Goal: Task Accomplishment & Management: Complete application form

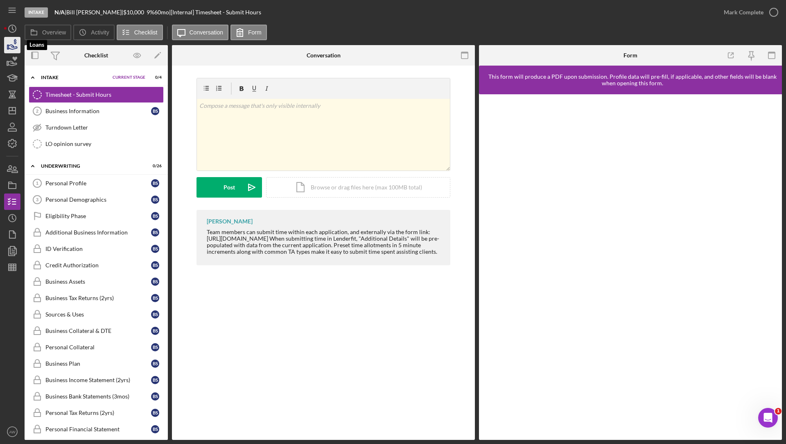
click at [14, 40] on icon "button" at bounding box center [15, 41] width 2 height 5
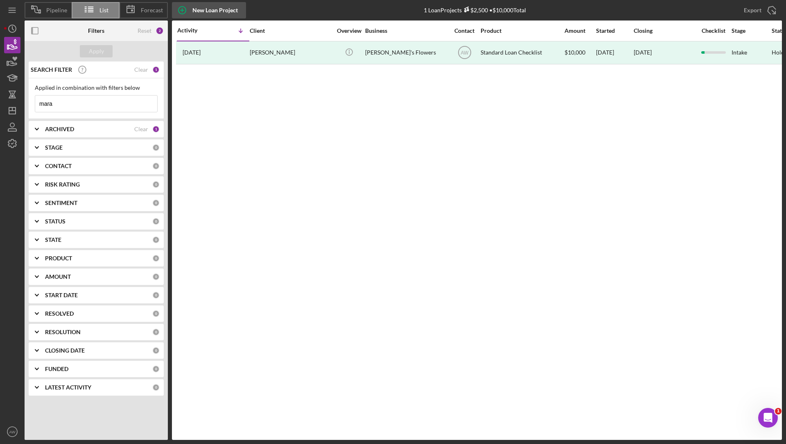
click at [213, 13] on div "New Loan Project" at bounding box center [214, 10] width 45 height 16
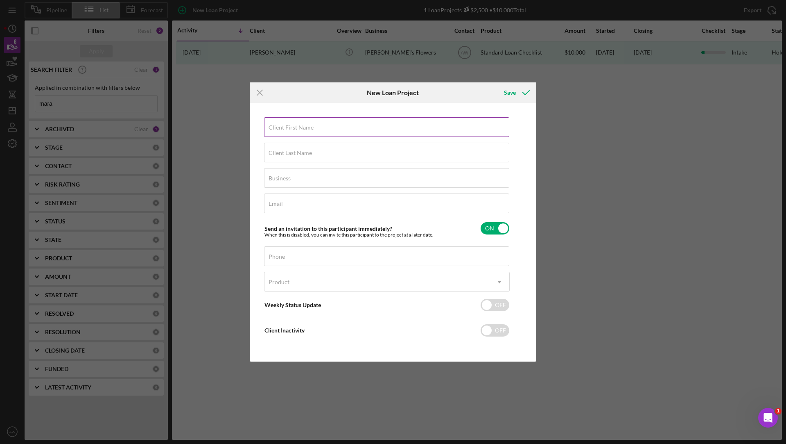
click at [306, 124] on label "Client First Name" at bounding box center [291, 127] width 45 height 7
click at [306, 124] on input "Client First Name" at bounding box center [386, 127] width 245 height 20
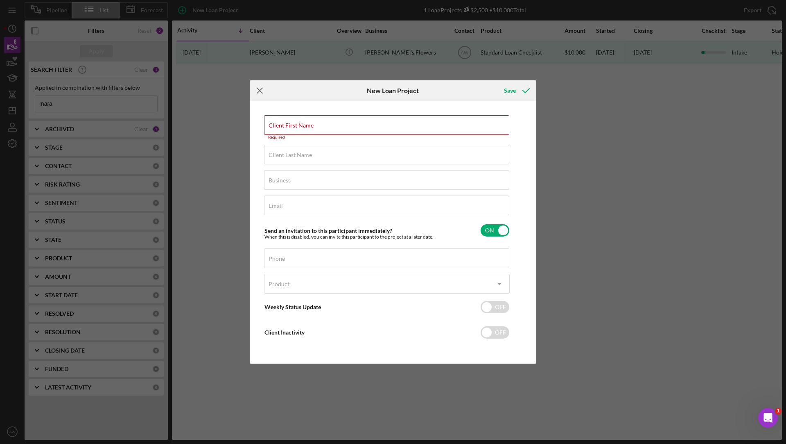
click at [261, 98] on icon "Icon/Menu Close" at bounding box center [260, 90] width 20 height 20
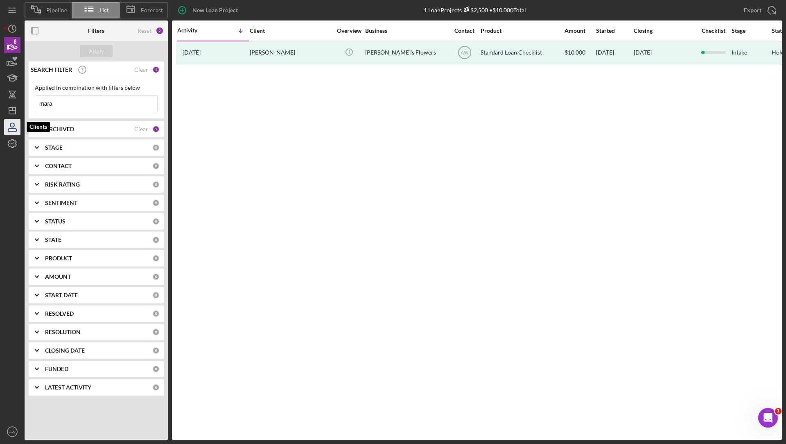
click at [11, 126] on icon "button" at bounding box center [12, 125] width 4 height 4
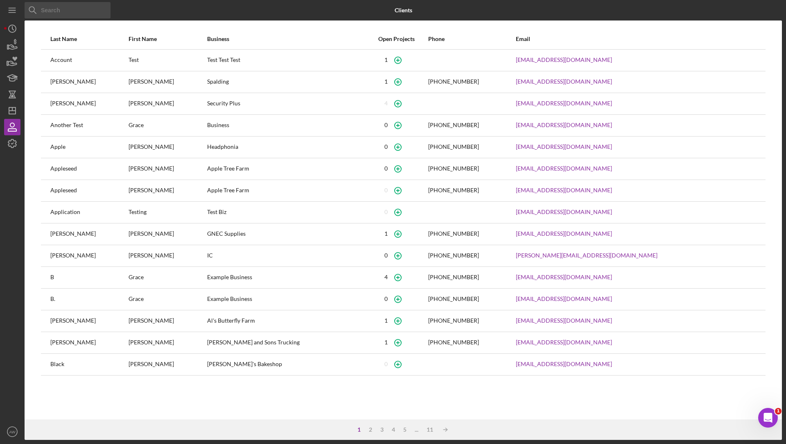
click at [79, 13] on input at bounding box center [68, 10] width 86 height 16
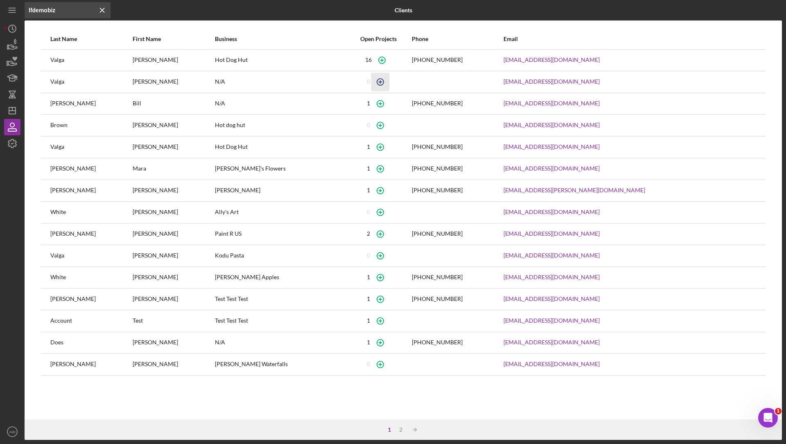
type input "lfdemobiz"
click at [378, 84] on icon "button" at bounding box center [380, 81] width 18 height 18
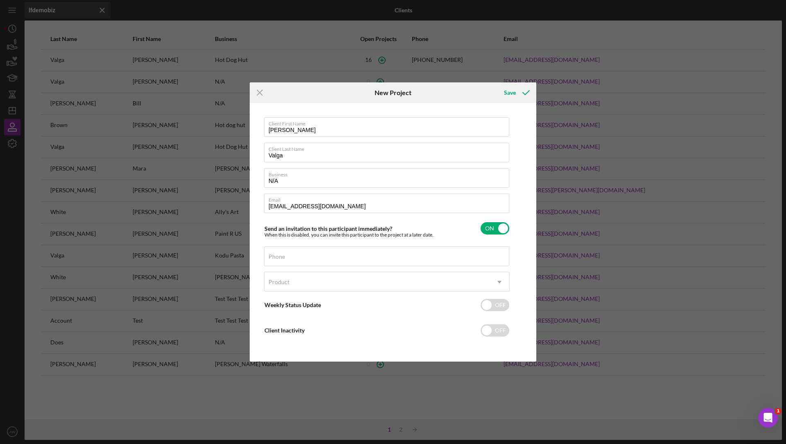
click at [325, 294] on div "Product Icon/Dropdown Arrow" at bounding box center [387, 284] width 246 height 25
click at [325, 290] on div "Product" at bounding box center [377, 281] width 225 height 19
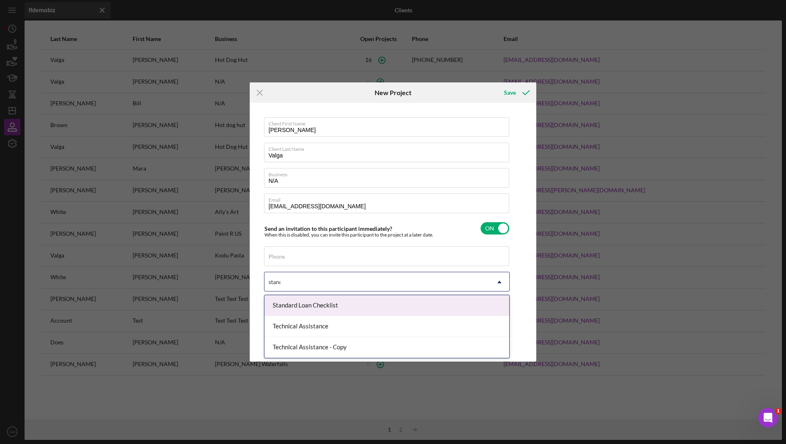
type input "standa"
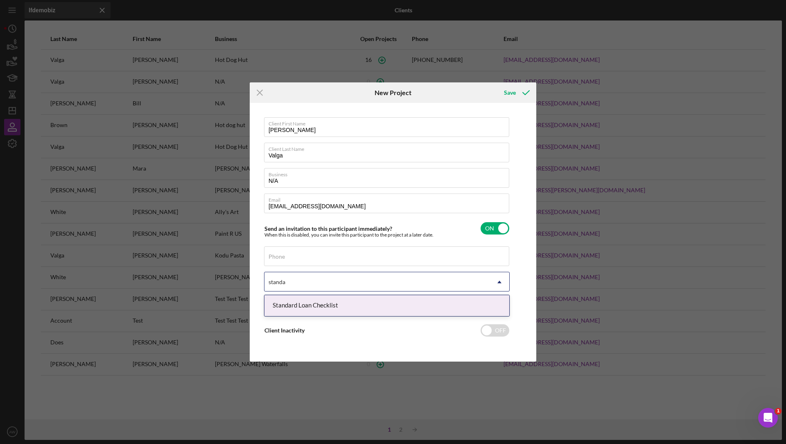
click at [315, 307] on div "Standard Loan Checklist" at bounding box center [387, 305] width 245 height 21
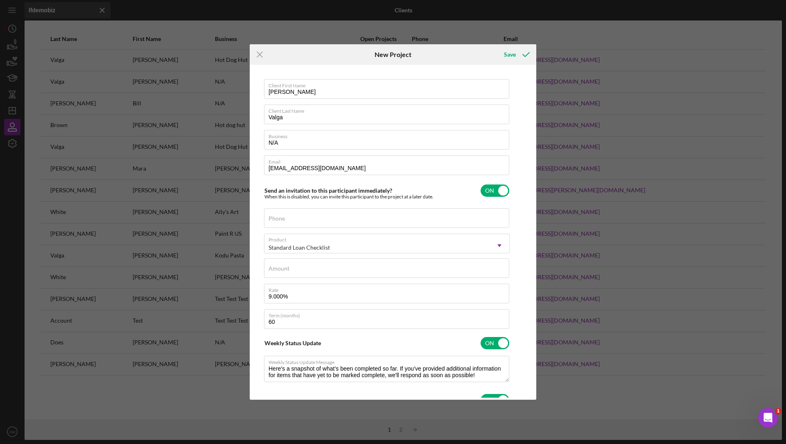
checkbox input "true"
click at [289, 267] on label "Amount" at bounding box center [279, 268] width 21 height 7
click at [289, 267] on input "Amount" at bounding box center [386, 268] width 245 height 20
type input "$132"
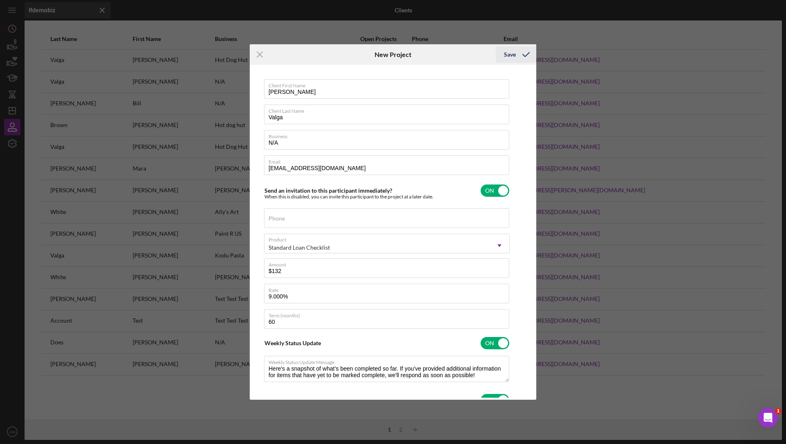
click at [507, 55] on div "Save" at bounding box center [510, 54] width 12 height 16
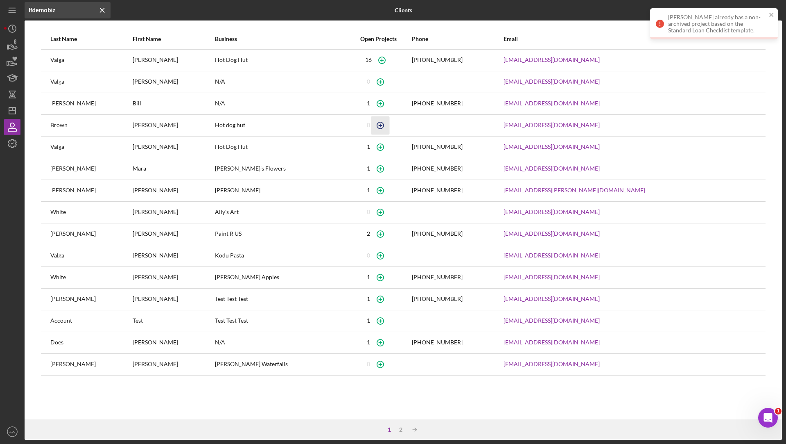
click at [376, 123] on icon "button" at bounding box center [380, 125] width 18 height 18
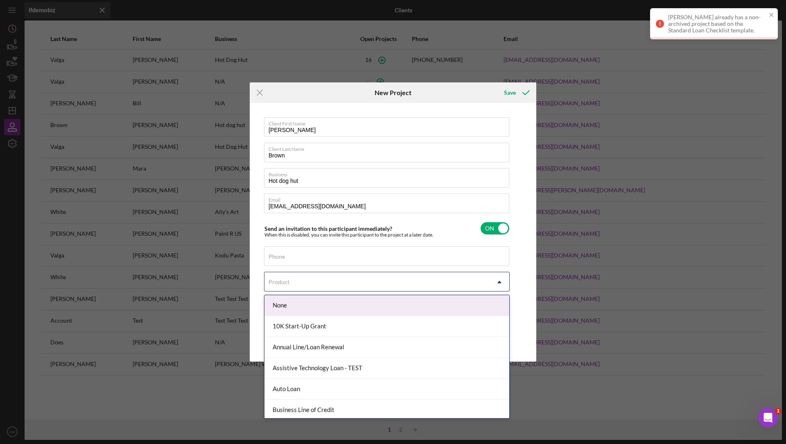
click at [288, 281] on div "Product" at bounding box center [279, 281] width 21 height 7
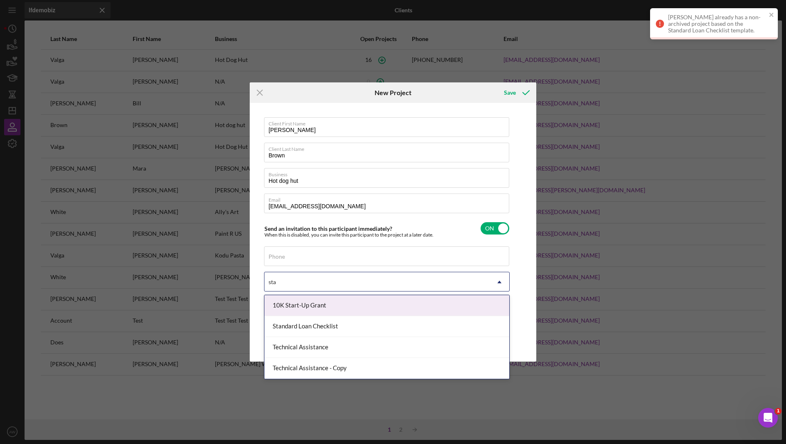
type input "[PERSON_NAME]"
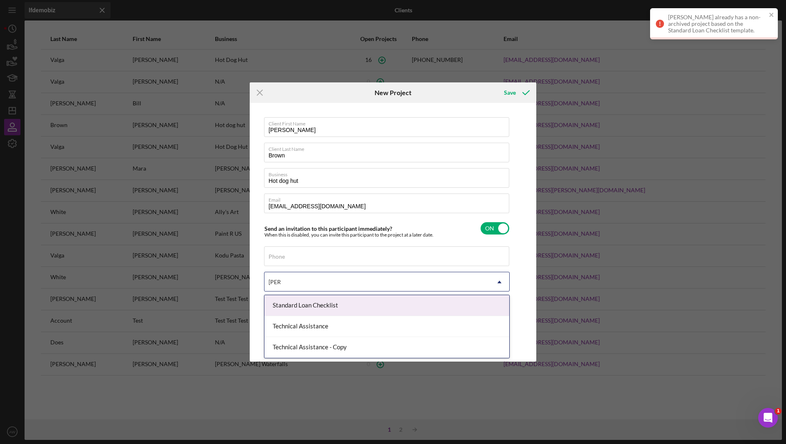
click at [304, 297] on div "Standard Loan Checklist" at bounding box center [387, 305] width 245 height 21
checkbox input "true"
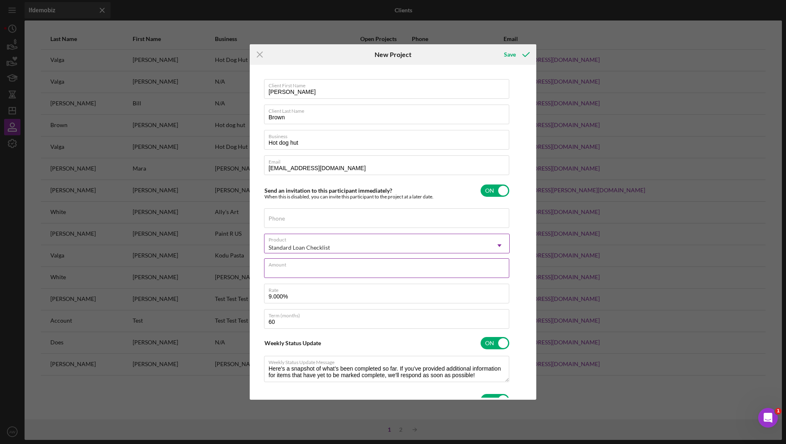
click at [306, 272] on input "Amount" at bounding box center [386, 268] width 245 height 20
type input "$4,231"
click at [515, 50] on div "Save" at bounding box center [510, 54] width 12 height 16
checkbox input "false"
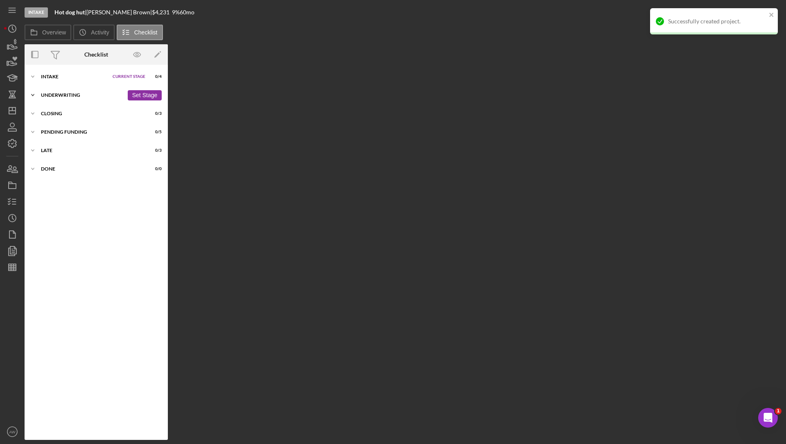
click at [72, 95] on div "Underwriting" at bounding box center [82, 95] width 83 height 5
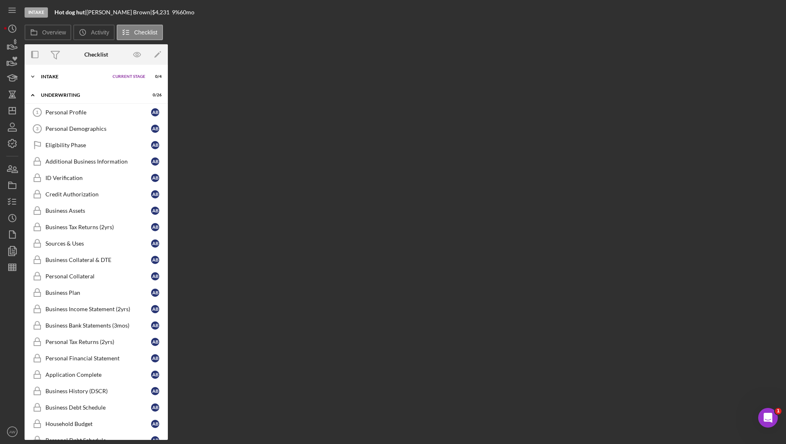
click at [59, 72] on div "Icon/Expander Intake Current Stage 0 / 4 Set Stage" at bounding box center [96, 76] width 143 height 16
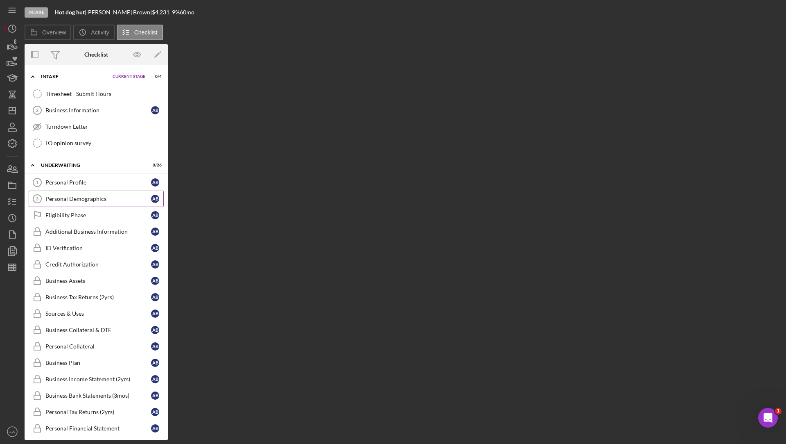
scroll to position [234, 0]
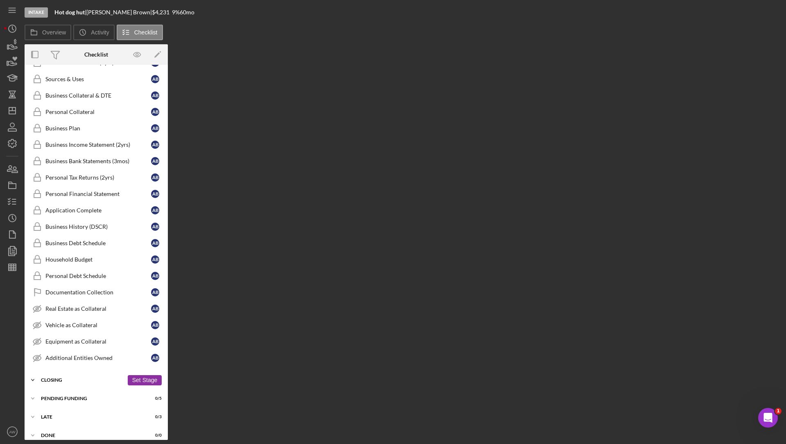
click at [69, 377] on div "Closing" at bounding box center [82, 379] width 83 height 5
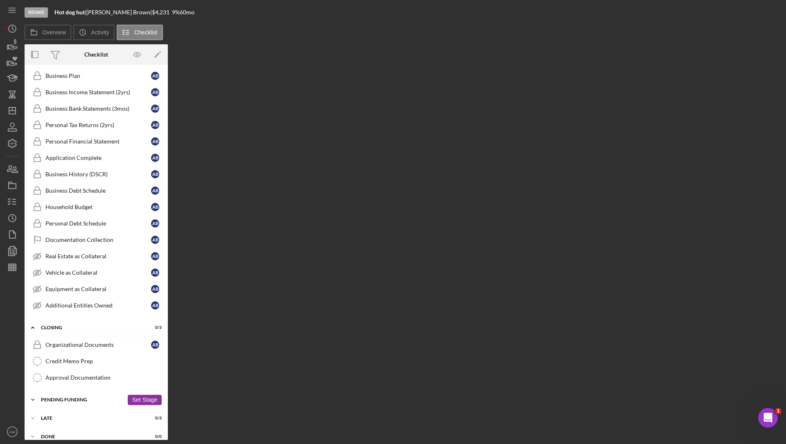
click at [63, 393] on div "Icon/Expander Pending Funding 0 / 5 Set Stage" at bounding box center [96, 399] width 143 height 16
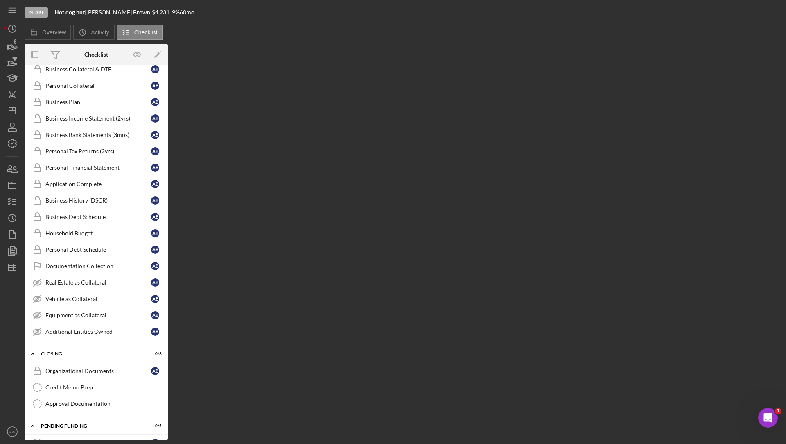
scroll to position [0, 0]
